Goal: Task Accomplishment & Management: Use online tool/utility

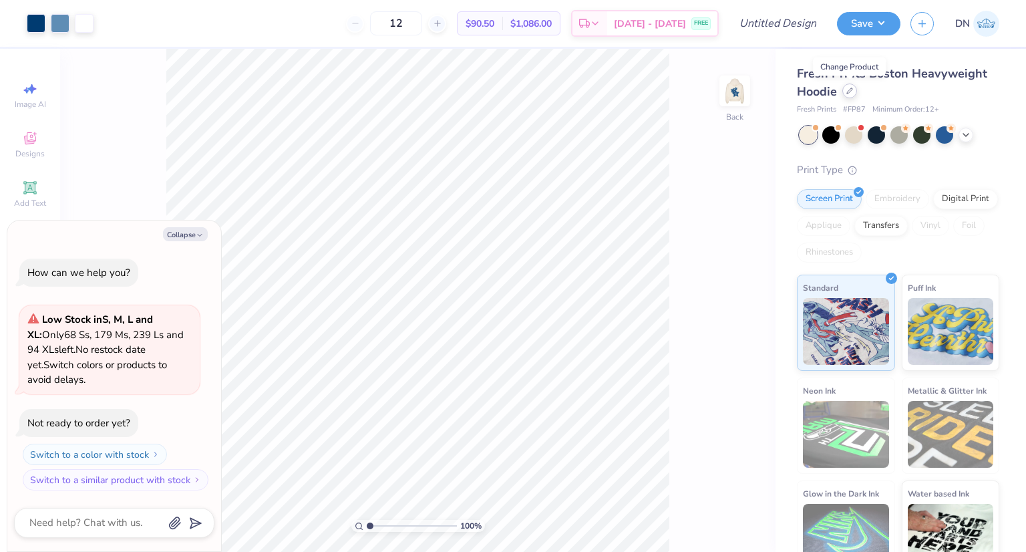
click at [850, 84] on div at bounding box center [849, 90] width 15 height 15
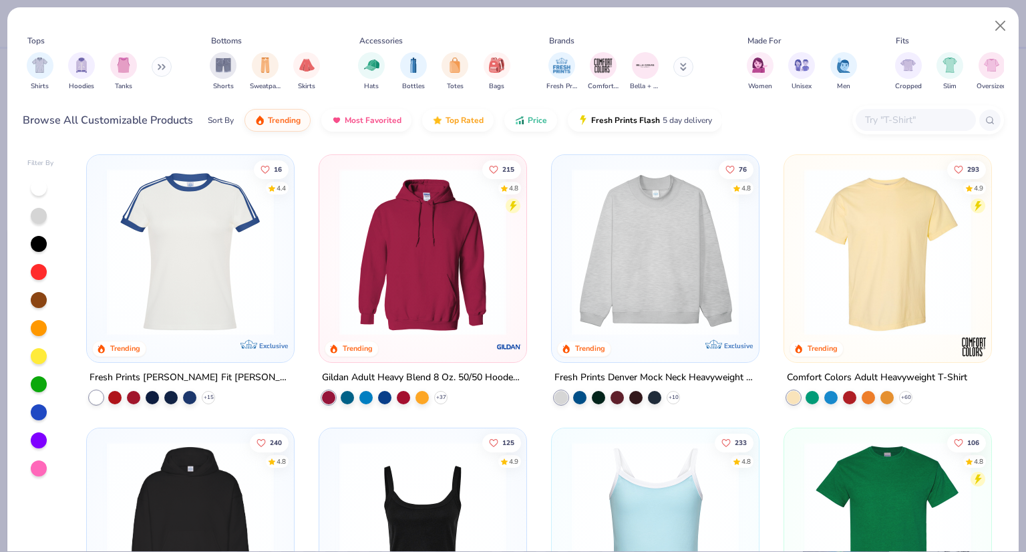
type textarea "x"
click at [890, 115] on input "text" at bounding box center [915, 119] width 103 height 15
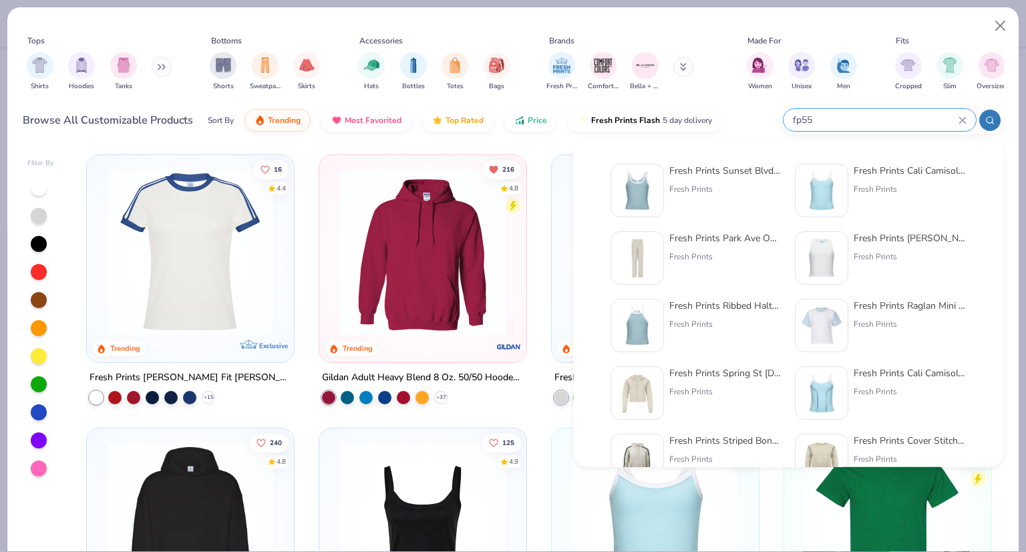
type input "fp55"
click at [699, 182] on div "Fresh Prints Sunset Blvd Ribbed Scoop Tank Top Fresh Prints" at bounding box center [725, 190] width 112 height 53
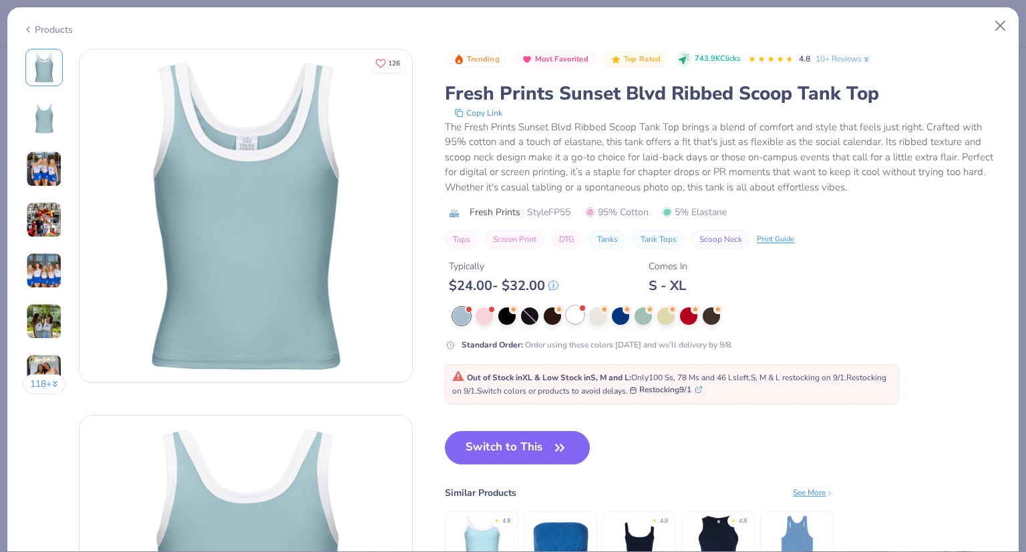
click at [574, 314] on div at bounding box center [574, 314] width 17 height 17
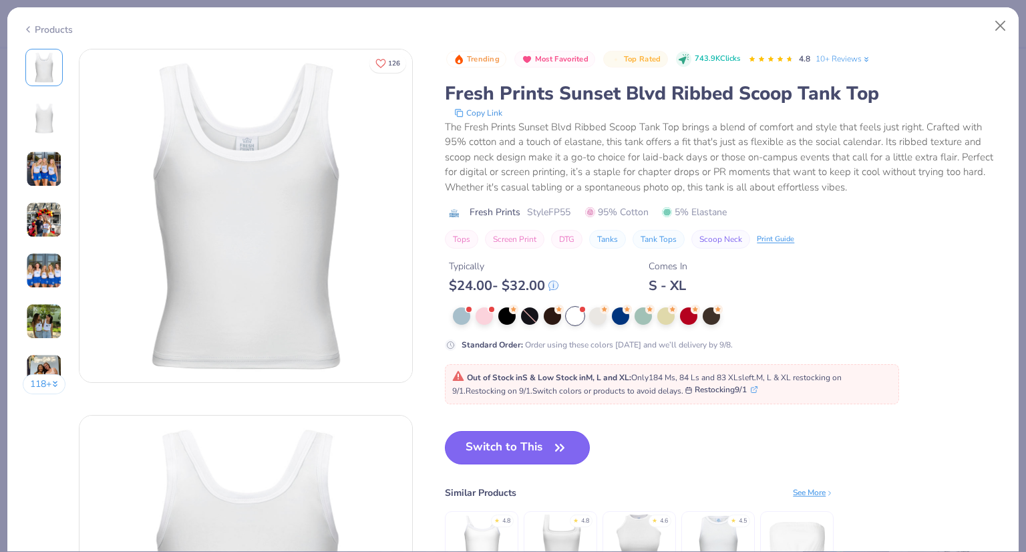
click at [546, 443] on button "Switch to This" at bounding box center [517, 447] width 145 height 33
type textarea "x"
click at [549, 441] on button "Switch to This" at bounding box center [517, 447] width 145 height 33
type input "50"
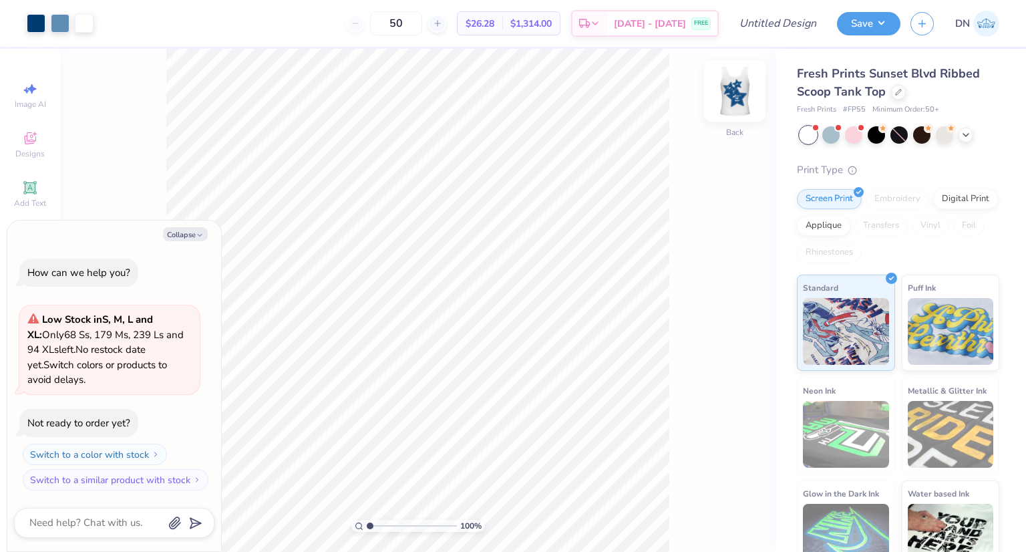
click at [738, 96] on img at bounding box center [734, 90] width 53 height 53
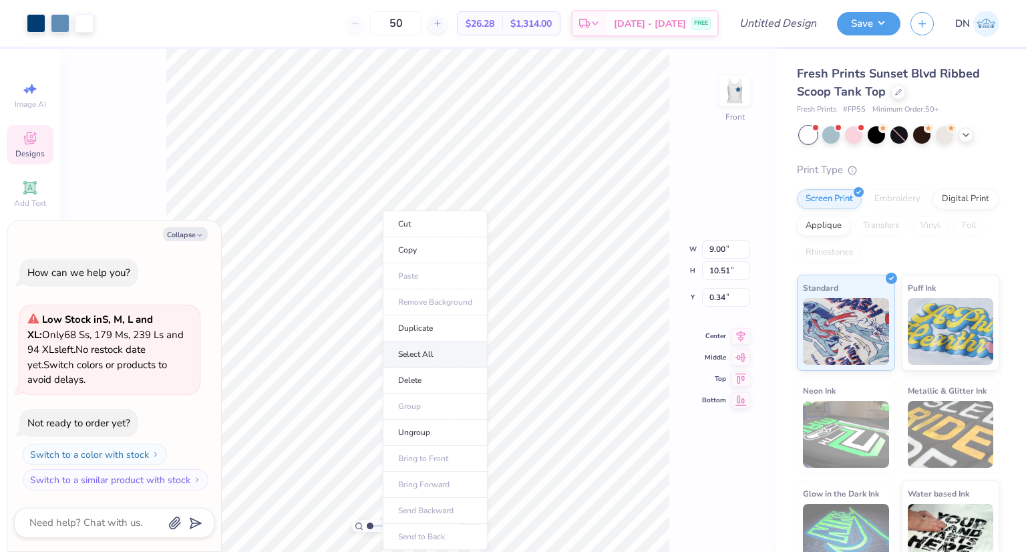
click at [436, 355] on li "Select All" at bounding box center [435, 354] width 105 height 26
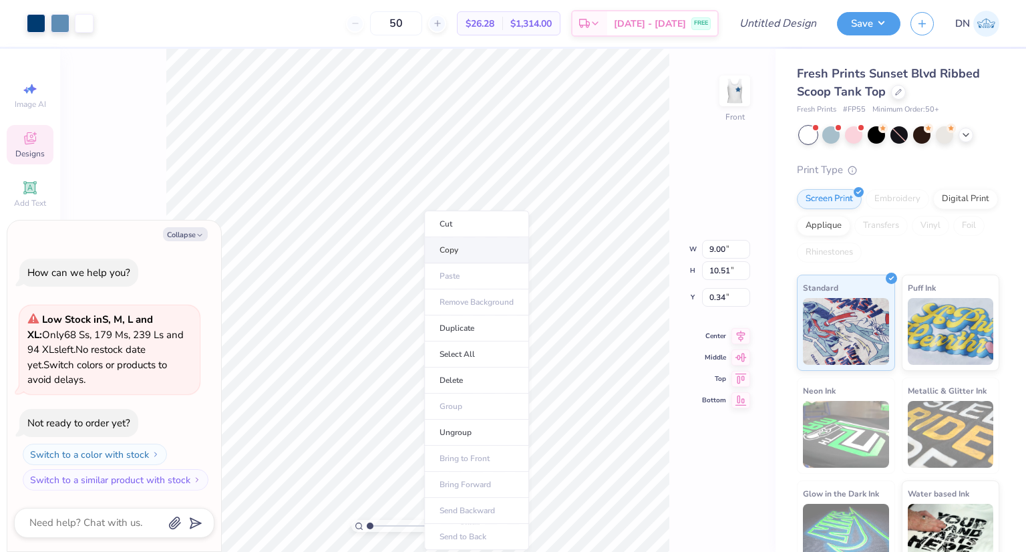
click at [448, 245] on li "Copy" at bounding box center [476, 250] width 105 height 26
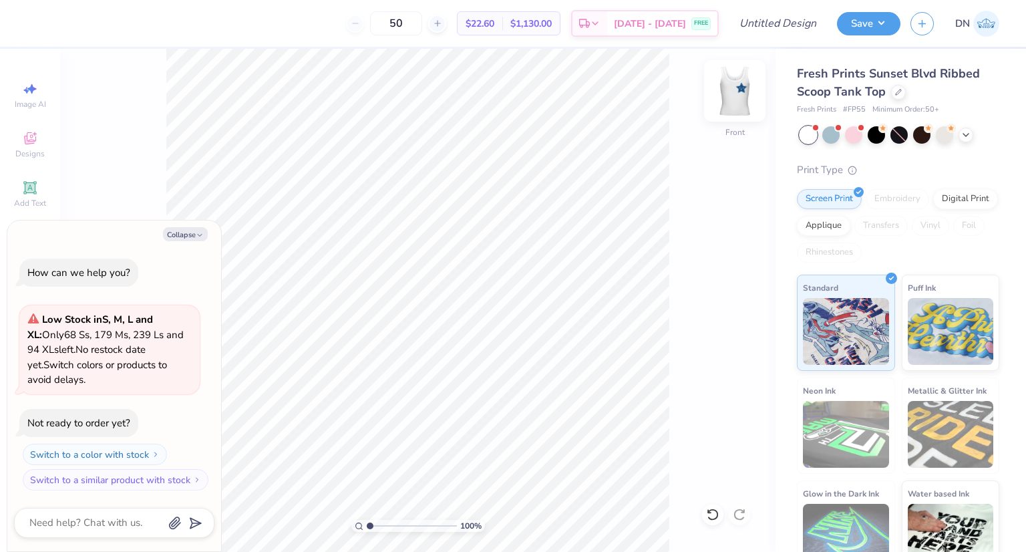
click at [731, 98] on img at bounding box center [734, 90] width 53 height 53
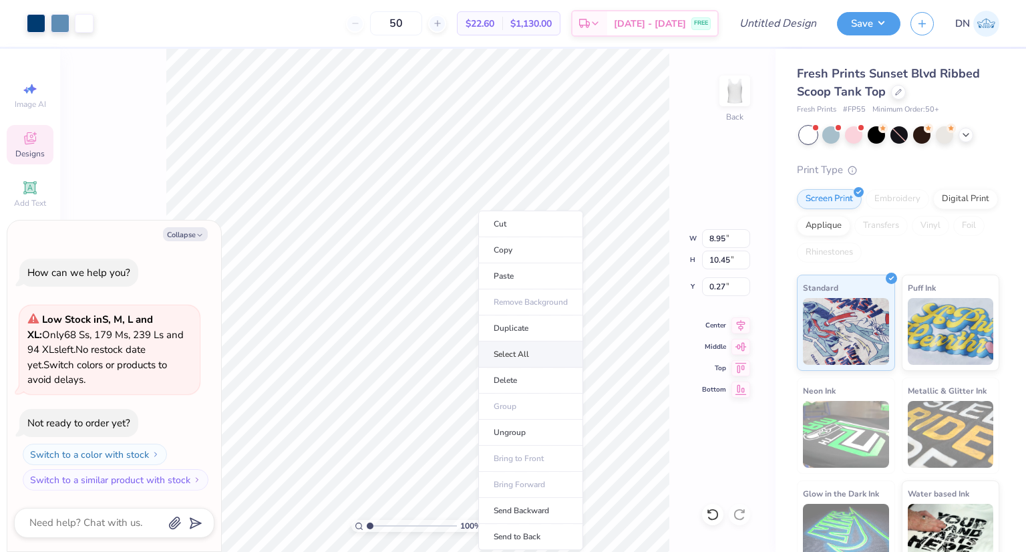
click at [517, 353] on li "Select All" at bounding box center [530, 354] width 105 height 26
type textarea "x"
type input "10.47"
type input "0.25"
click at [530, 427] on li "Ungroup" at bounding box center [546, 432] width 105 height 26
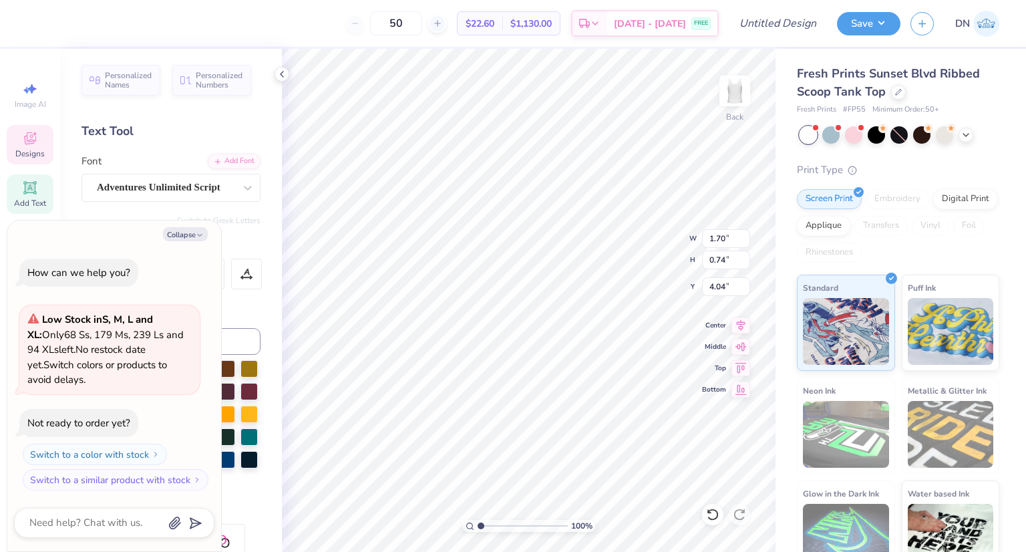
type textarea "x"
type input "7.58"
type input "7.39"
type input "3.27"
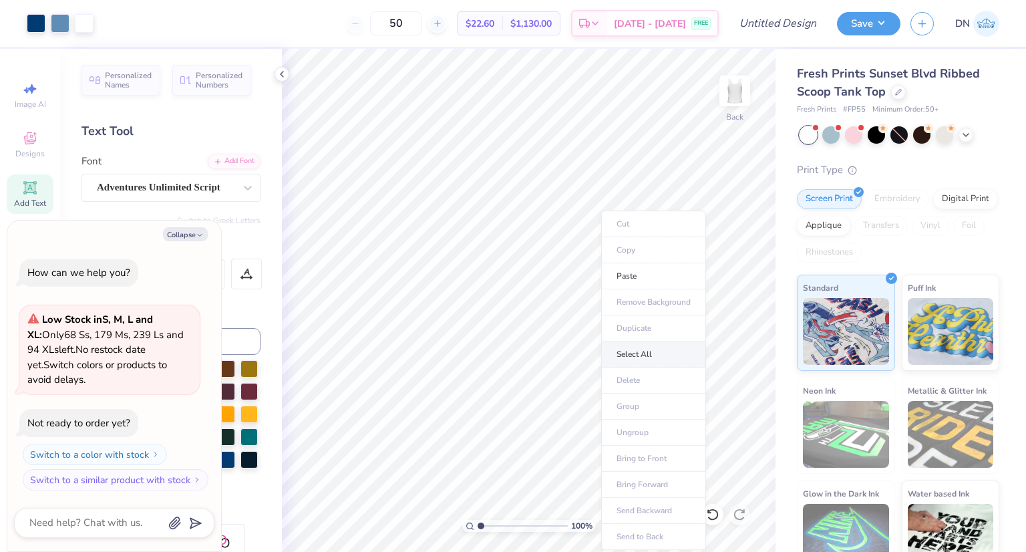
click at [634, 351] on li "Select All" at bounding box center [653, 354] width 105 height 26
click at [630, 405] on li "Group" at bounding box center [656, 406] width 105 height 26
type textarea "x"
type input "3.41"
type input "3.99"
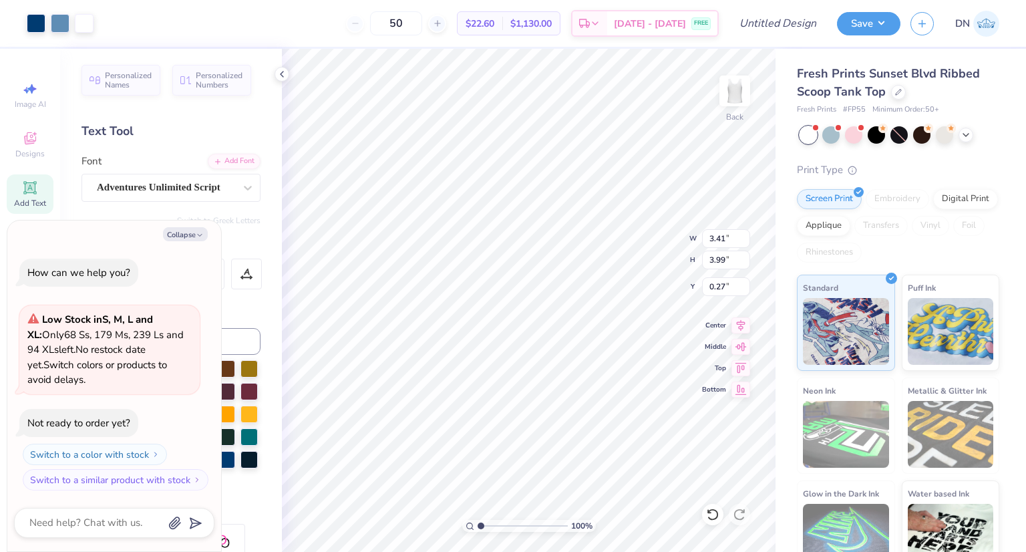
type textarea "x"
type input "0.42"
type textarea "x"
type input "6.09"
type input "7.11"
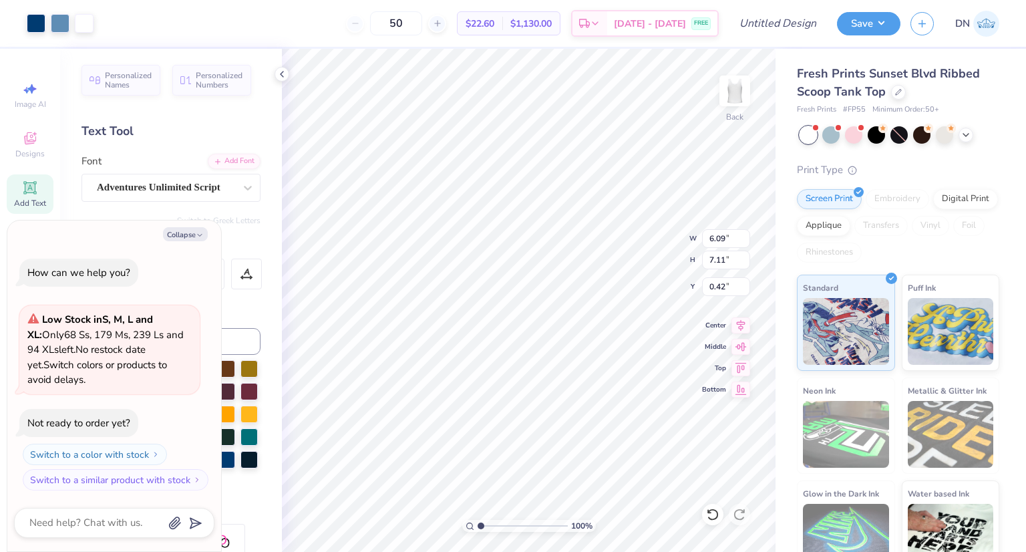
type textarea "x"
type input "0.25"
